Goal: Task Accomplishment & Management: Manage account settings

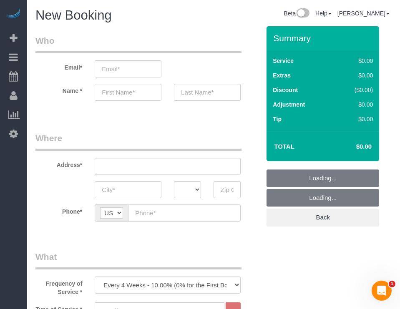
select select "object:5711"
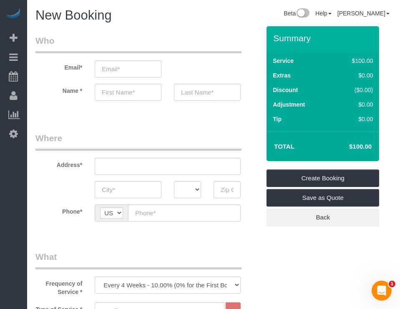
click at [17, 168] on div "Beta Add Booking Bookings Active Bookings Cancelled Bookings Quote Inquiries Do…" at bounding box center [13, 154] width 27 height 309
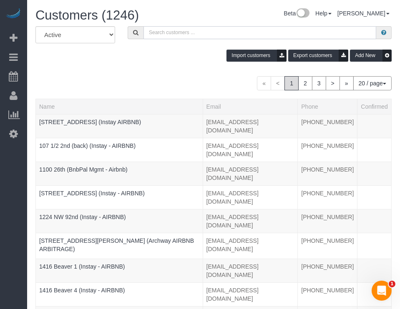
click at [180, 35] on input "text" at bounding box center [259, 32] width 233 height 13
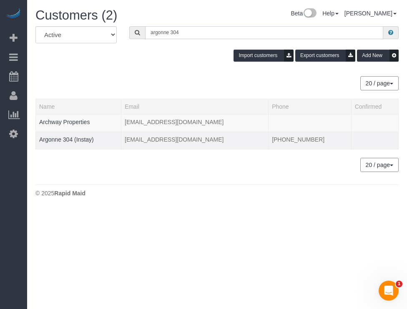
type input "argonne 304"
click at [75, 134] on td "Argonne 304 (Instay)" at bounding box center [79, 141] width 86 height 18
click at [70, 134] on td "Argonne 304 (Instay)" at bounding box center [79, 141] width 86 height 18
click at [68, 138] on link "Argonne 304 (Instay)" at bounding box center [66, 139] width 55 height 7
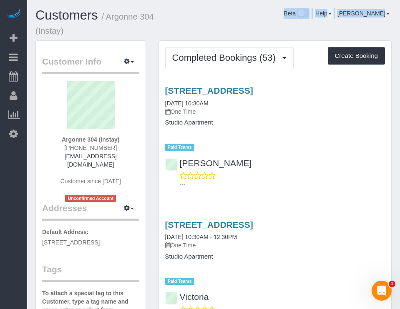
drag, startPoint x: 231, startPoint y: 23, endPoint x: 224, endPoint y: 23, distance: 6.7
click at [224, 23] on div "Customers / Argonne 304 (Instay) Beta Help Help Docs Take a Tour Contact Suppor…" at bounding box center [213, 24] width 369 height 32
